Goal: Check status

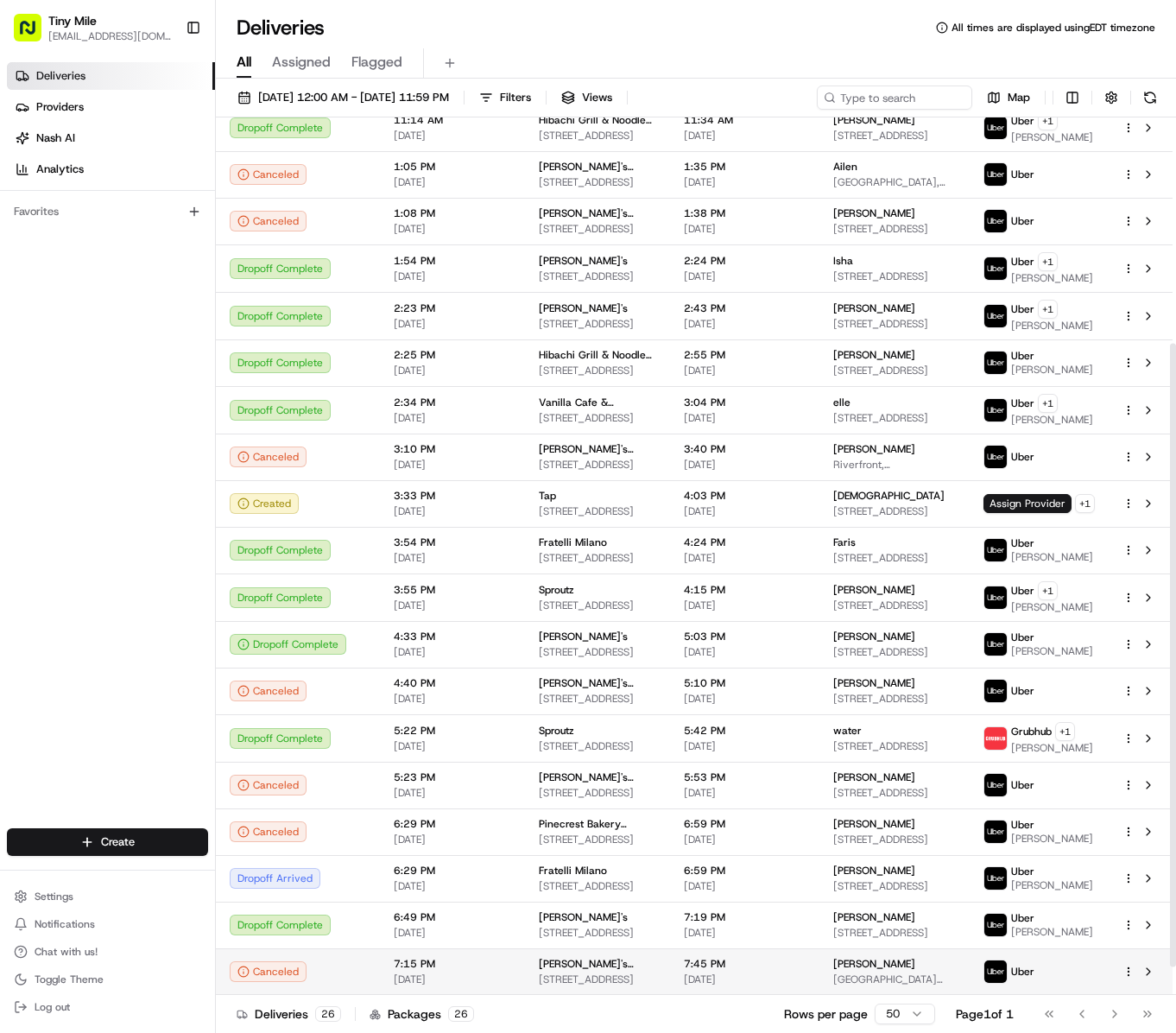
scroll to position [404, 0]
click at [1147, 966] on button at bounding box center [1148, 972] width 21 height 21
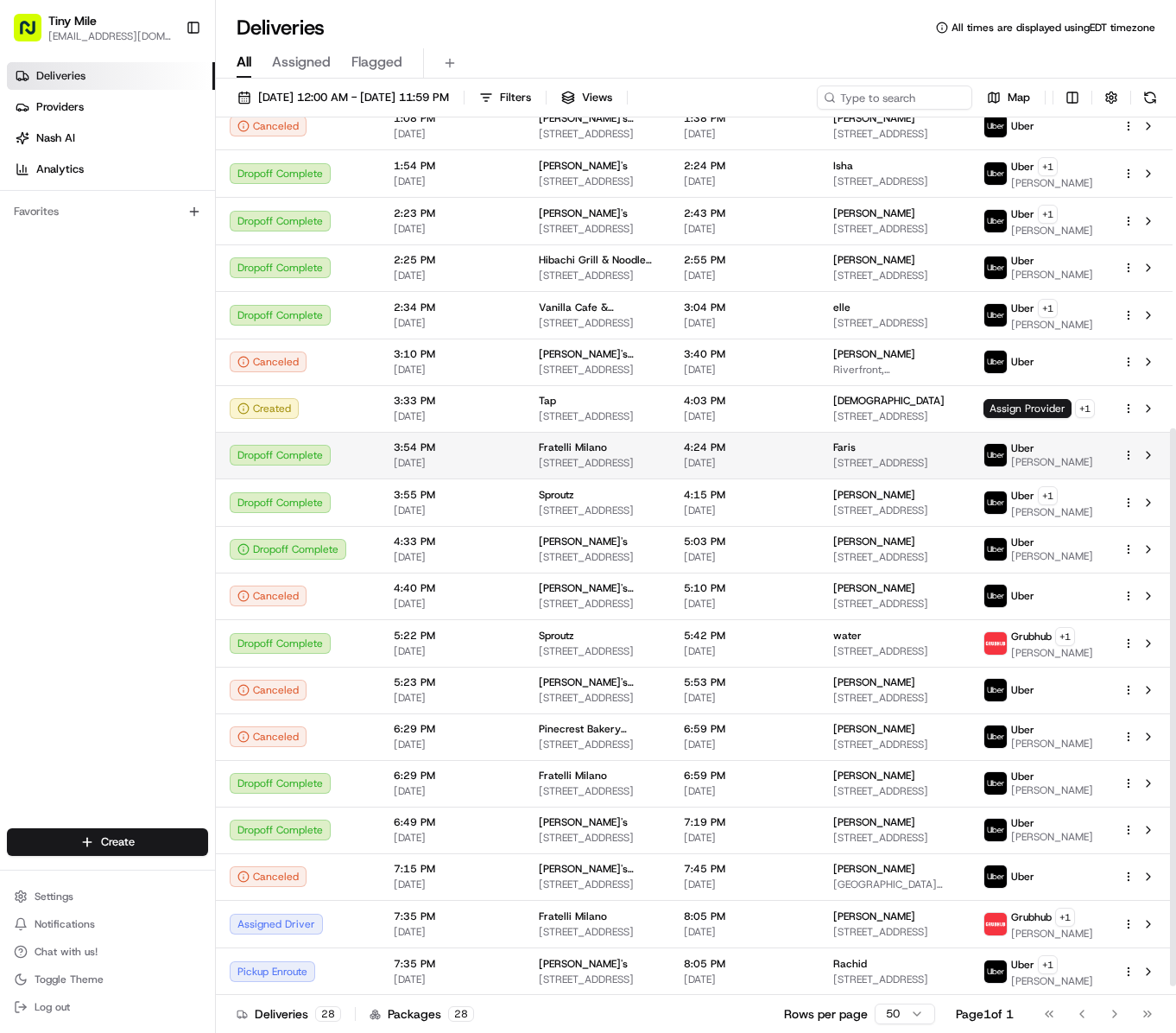
scroll to position [504, 0]
